Goal: Task Accomplishment & Management: Manage account settings

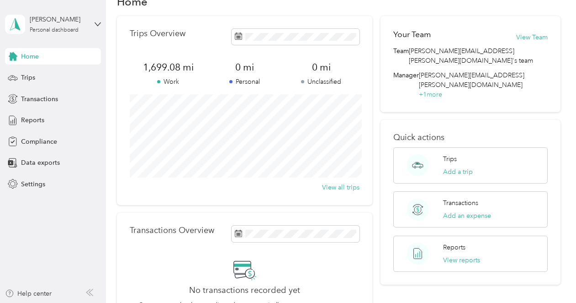
scroll to position [26, 0]
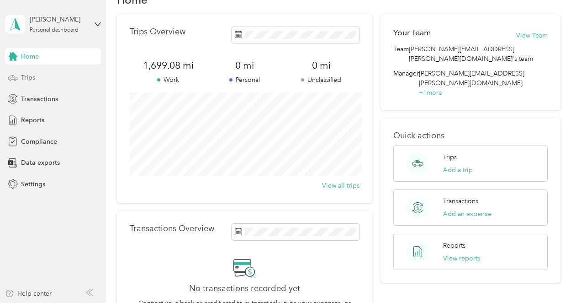
click at [27, 75] on span "Trips" at bounding box center [28, 78] width 14 height 10
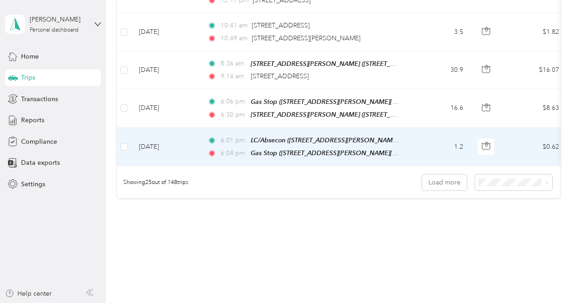
scroll to position [954, 0]
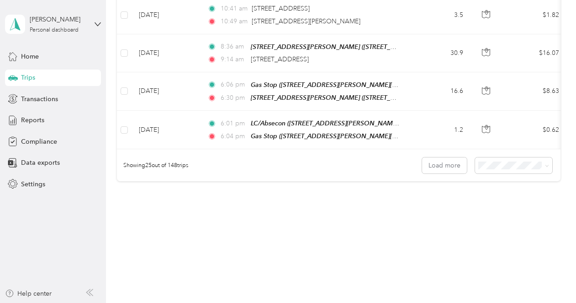
click at [512, 211] on div "100 per load" at bounding box center [518, 208] width 65 height 10
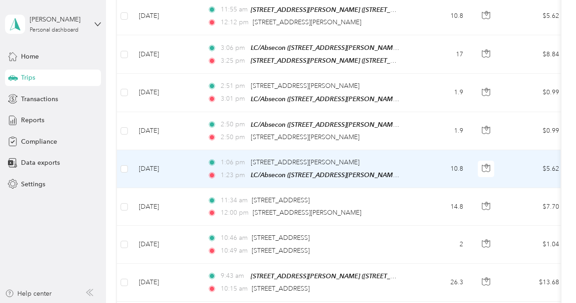
scroll to position [3784, 0]
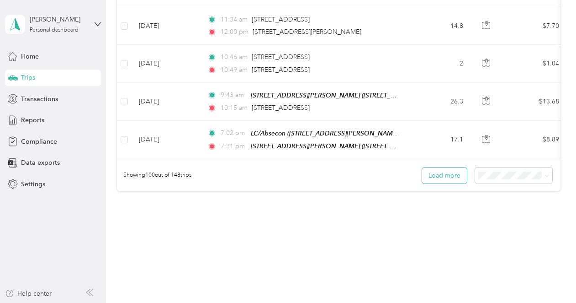
click at [458, 167] on button "Load more" at bounding box center [444, 175] width 45 height 16
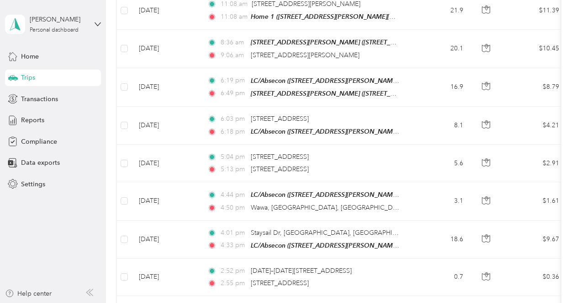
scroll to position [0, 0]
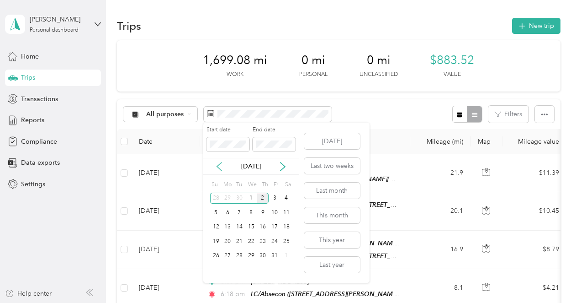
click at [220, 165] on icon at bounding box center [219, 166] width 9 height 9
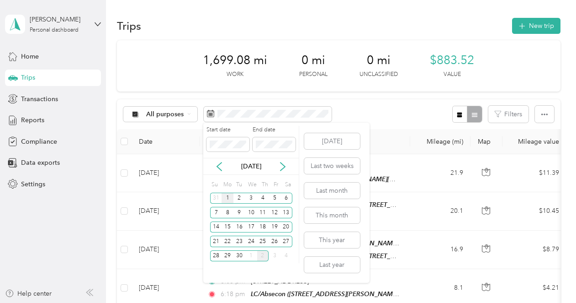
click at [229, 198] on div "1" at bounding box center [228, 197] width 12 height 11
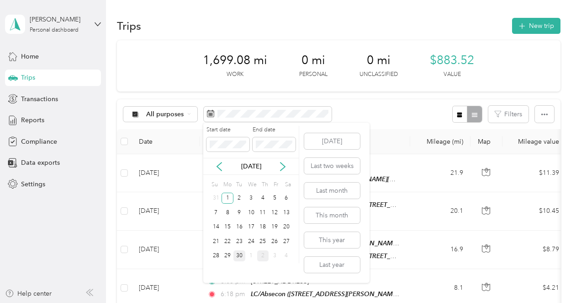
click at [238, 258] on div "30" at bounding box center [240, 255] width 12 height 11
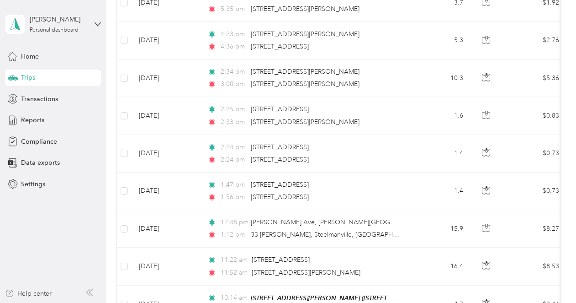
scroll to position [3782, 0]
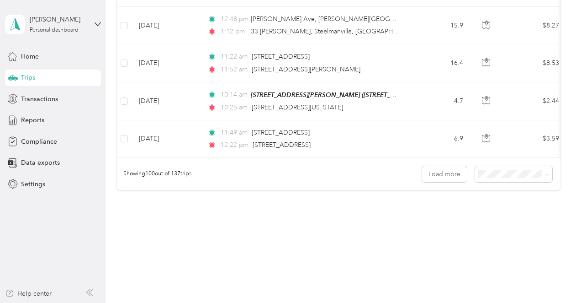
click at [504, 210] on div "100 per load" at bounding box center [513, 209] width 55 height 10
click at [441, 166] on button "Load more" at bounding box center [444, 174] width 45 height 16
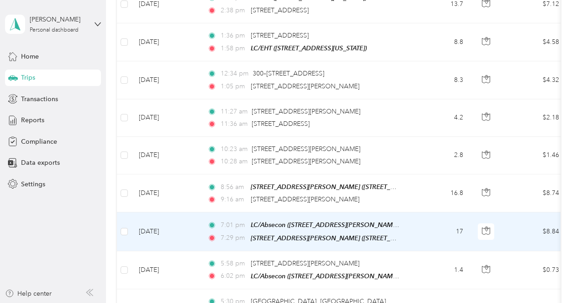
scroll to position [4520, 0]
